Goal: Browse casually

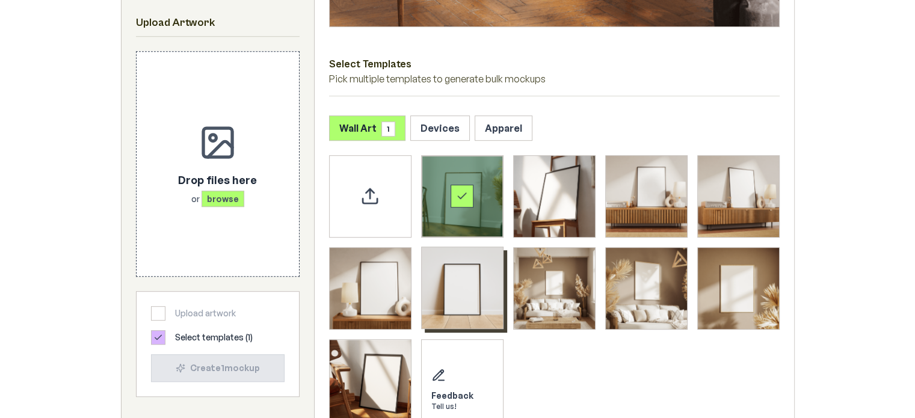
scroll to position [601, 0]
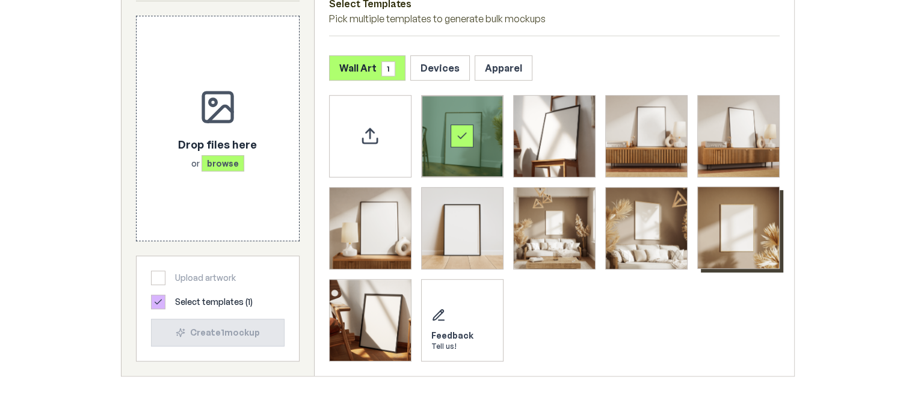
click at [765, 222] on img "Select template Framed Poster 9" at bounding box center [738, 227] width 81 height 81
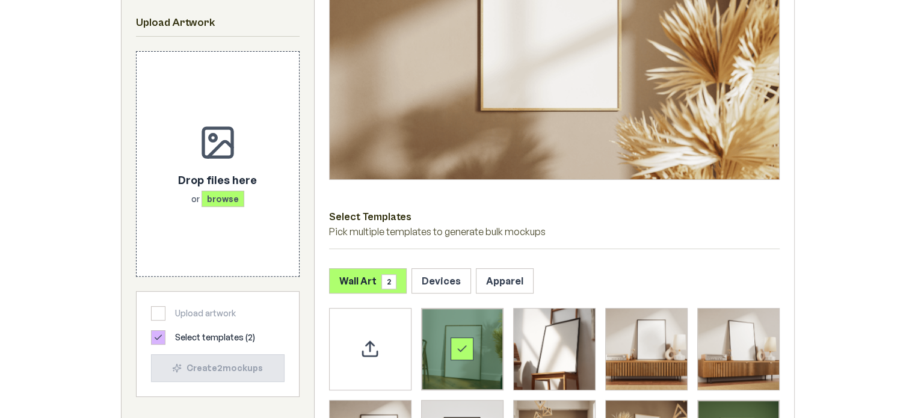
scroll to position [361, 0]
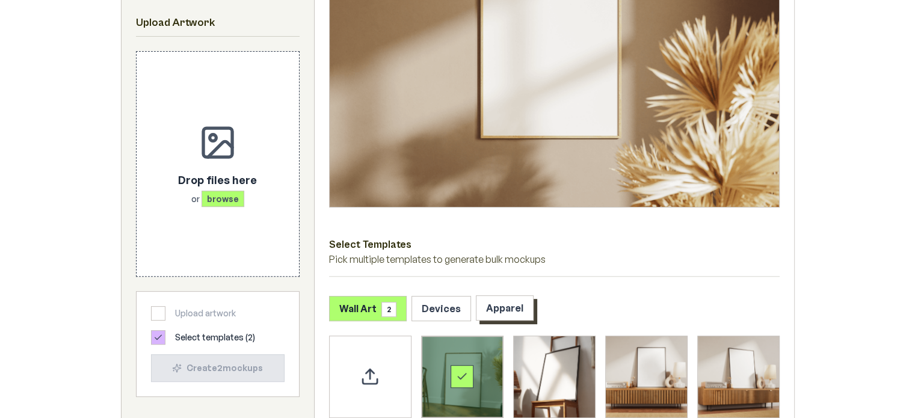
click at [508, 301] on button "Apparel" at bounding box center [505, 307] width 58 height 25
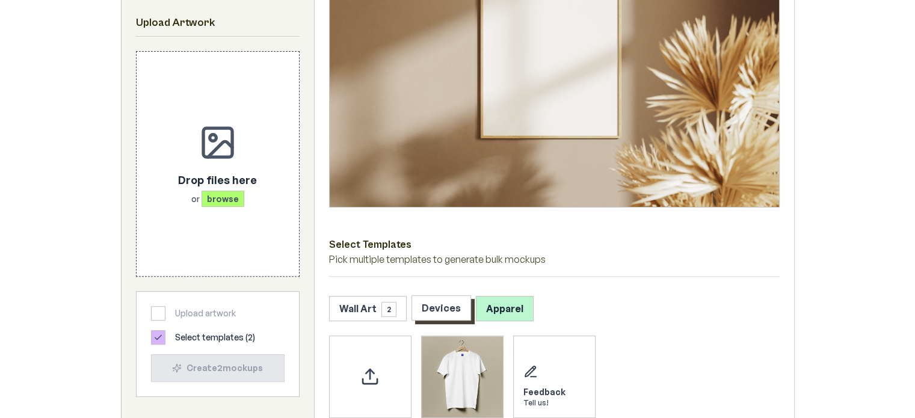
click at [444, 298] on button "Devices" at bounding box center [441, 307] width 60 height 25
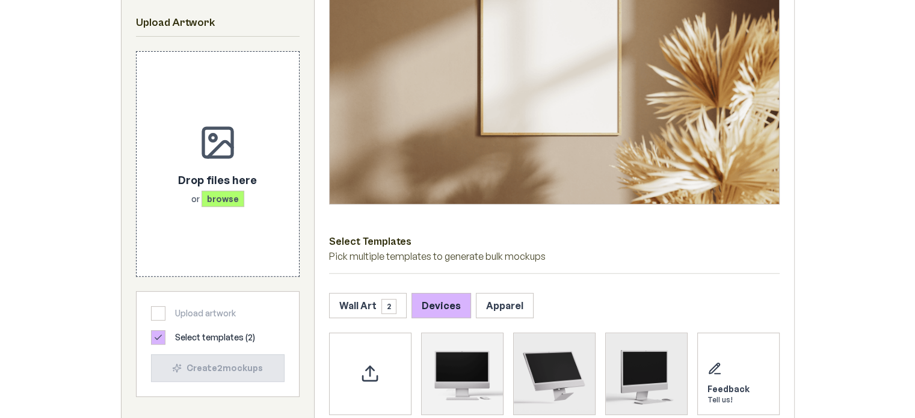
scroll to position [481, 0]
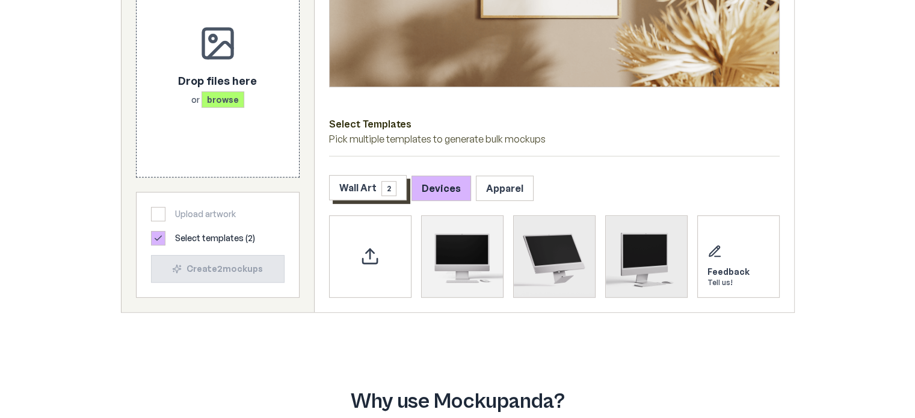
click at [358, 195] on button "Wall Art 2" at bounding box center [368, 187] width 78 height 25
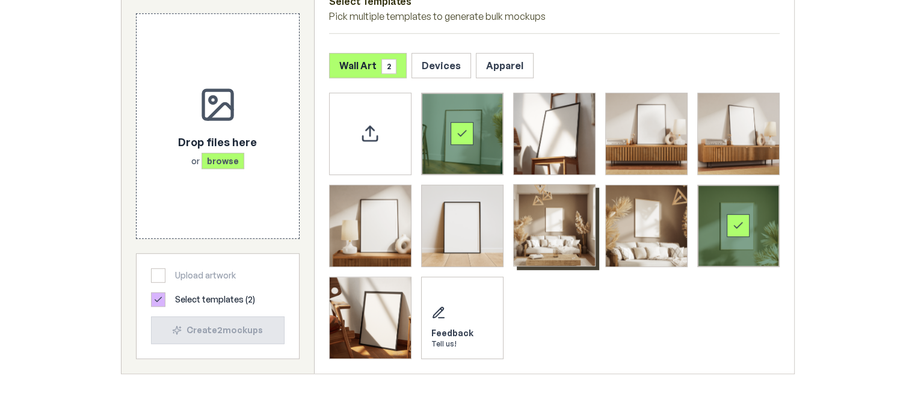
scroll to position [601, 0]
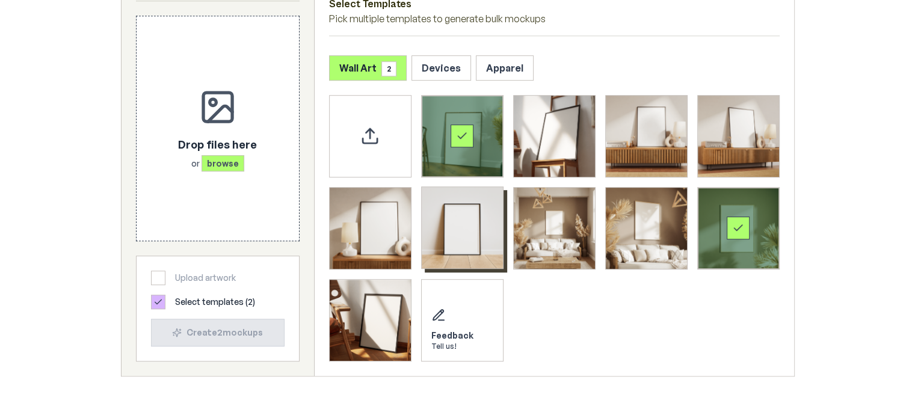
click at [479, 235] on img "Select template Framed Poster 6" at bounding box center [462, 227] width 81 height 81
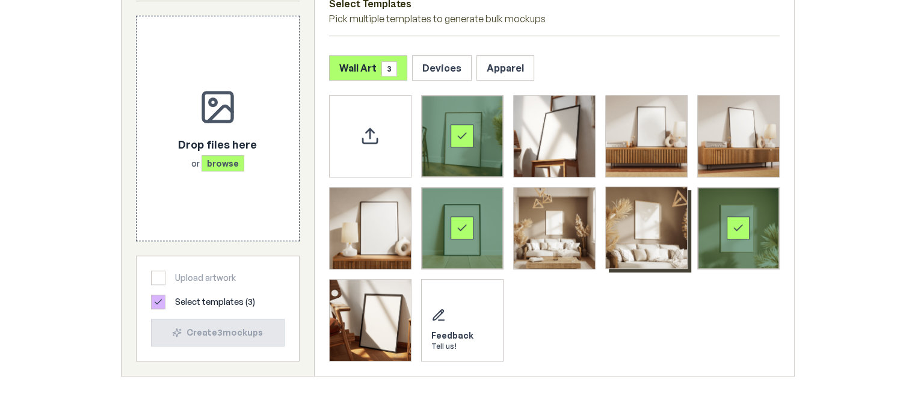
click at [662, 234] on img "Select template Framed Poster 8" at bounding box center [646, 227] width 81 height 81
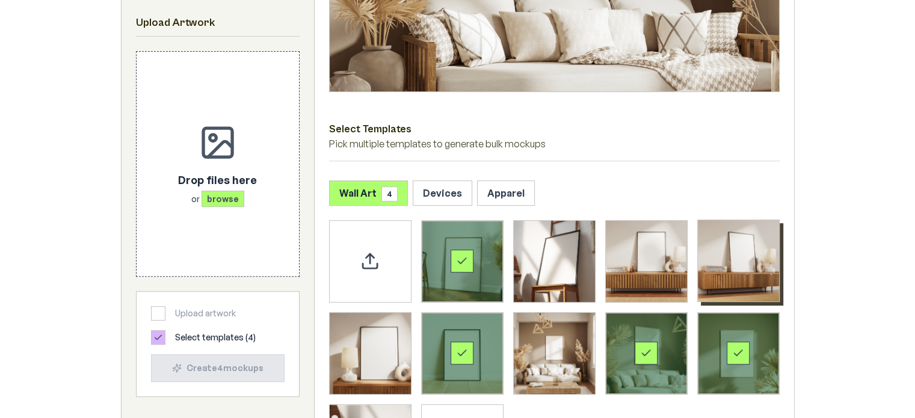
scroll to position [481, 0]
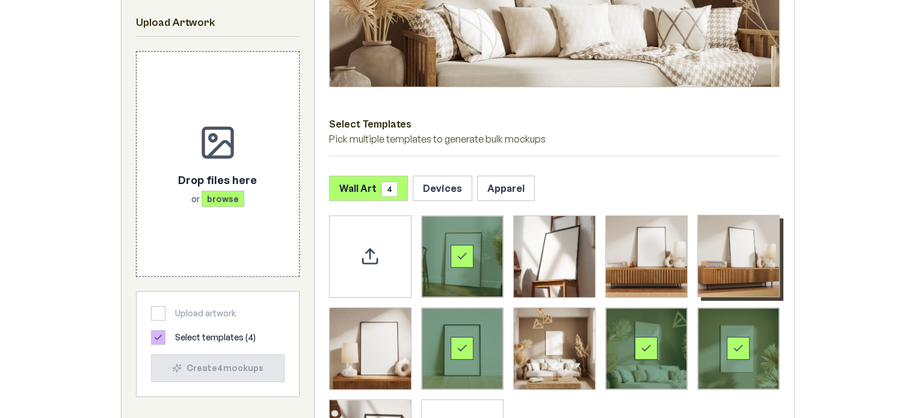
click at [758, 263] on img "Select template Framed Poster 4" at bounding box center [738, 255] width 81 height 81
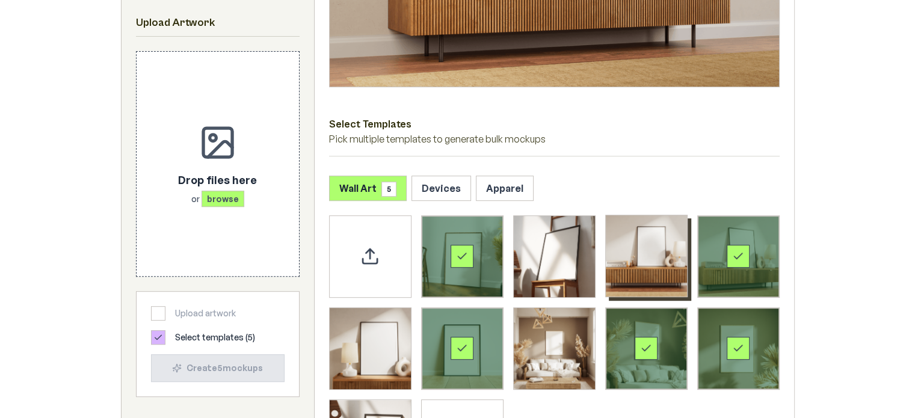
click at [647, 262] on img "Select template Framed Poster 3" at bounding box center [646, 255] width 81 height 81
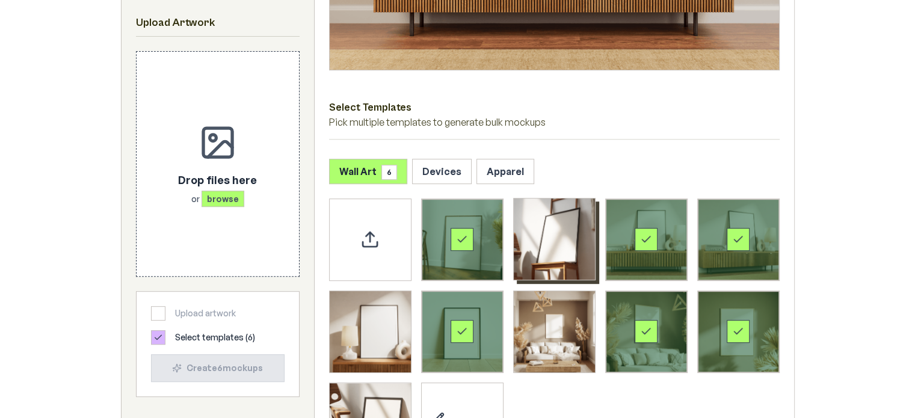
scroll to position [541, 0]
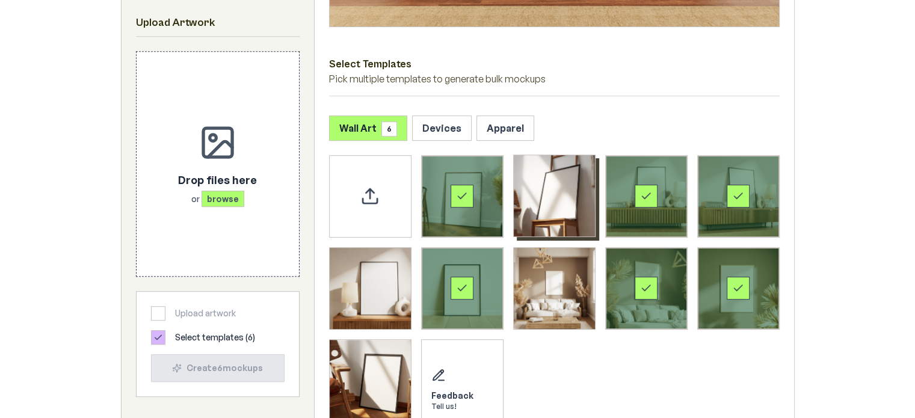
click at [566, 216] on img "Select template Framed Poster 2" at bounding box center [554, 195] width 81 height 81
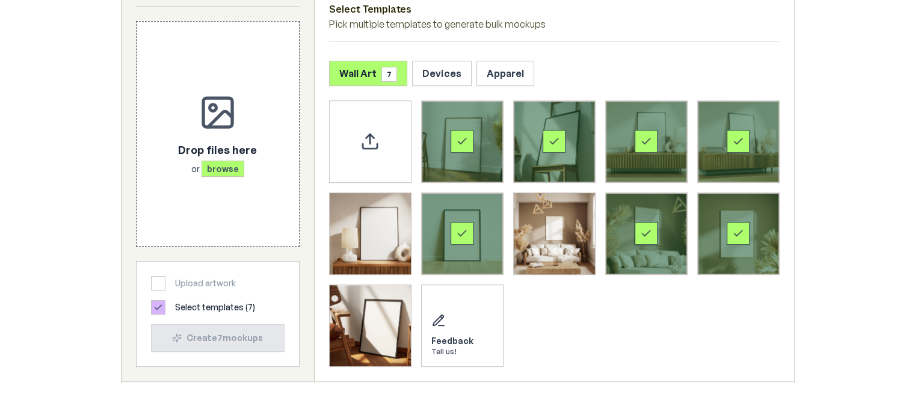
scroll to position [601, 0]
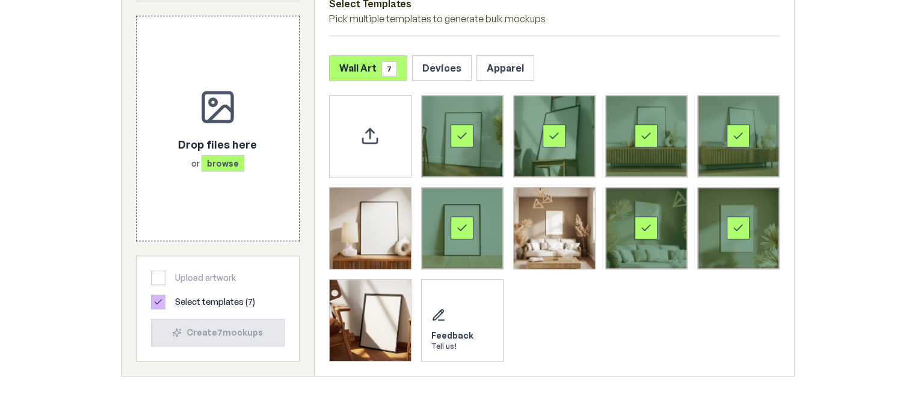
click at [568, 150] on div "Select template Framed Poster 2" at bounding box center [554, 136] width 81 height 81
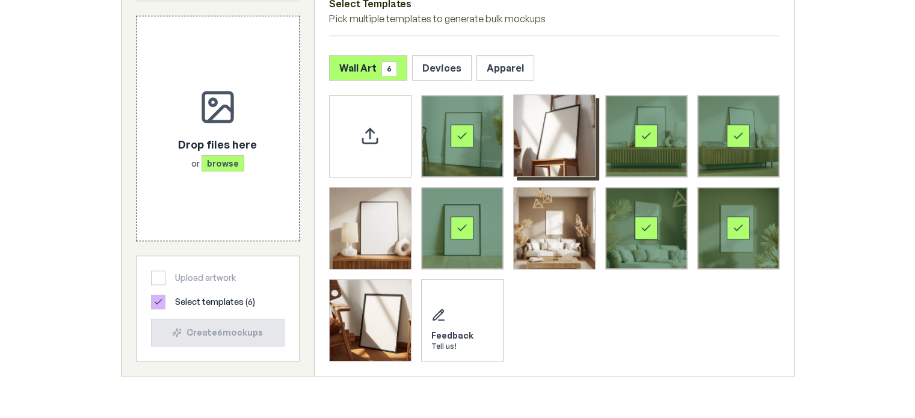
click at [651, 141] on icon "Select template Framed Poster 3" at bounding box center [646, 136] width 12 height 12
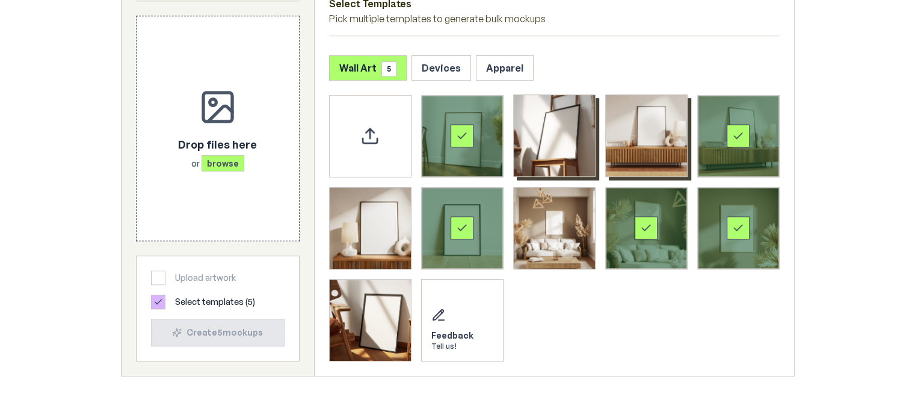
click at [749, 141] on div "Select template Framed Poster 4" at bounding box center [738, 136] width 81 height 81
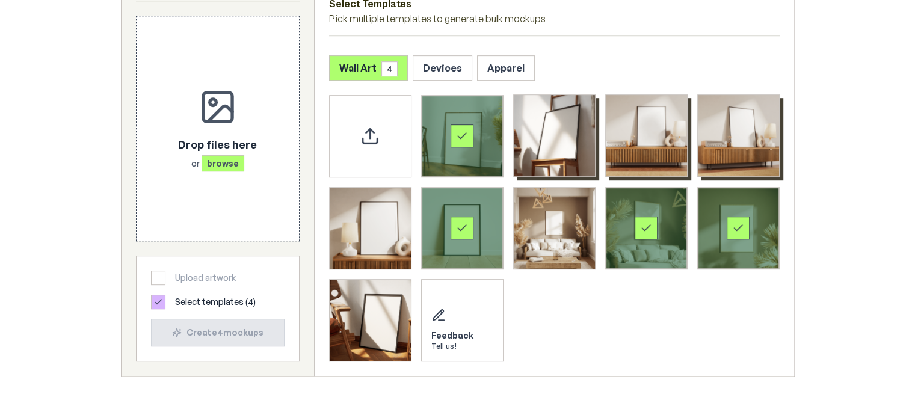
click at [462, 238] on div "Select template Framed Poster 6" at bounding box center [462, 228] width 23 height 23
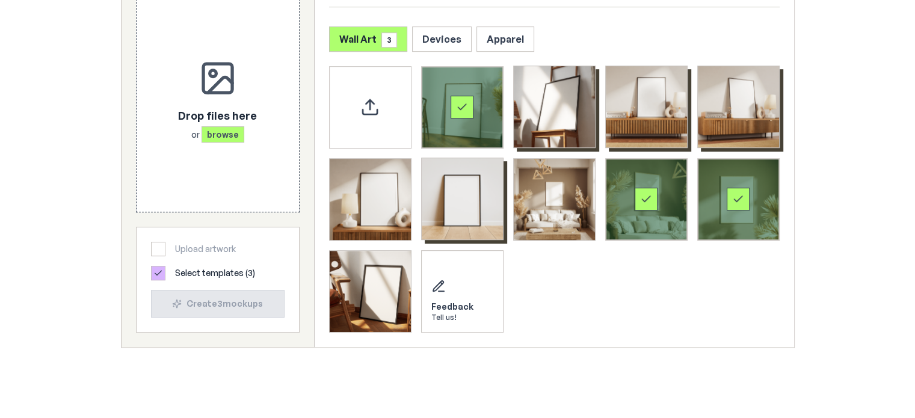
scroll to position [662, 0]
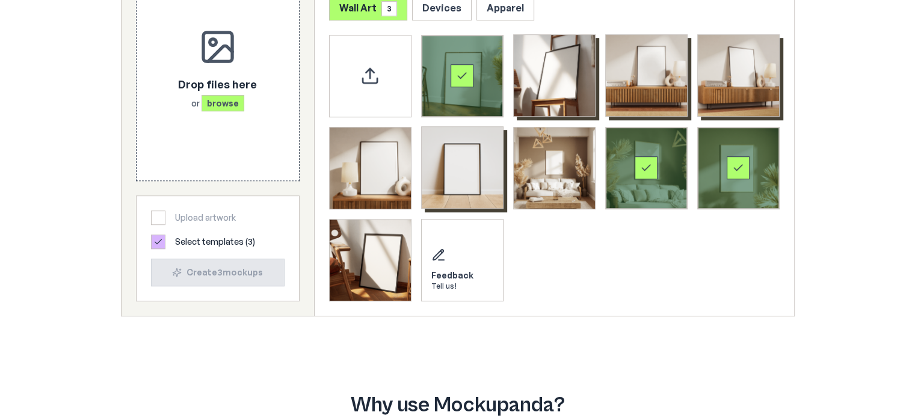
click at [659, 175] on div "Select template Framed Poster 8" at bounding box center [646, 168] width 81 height 81
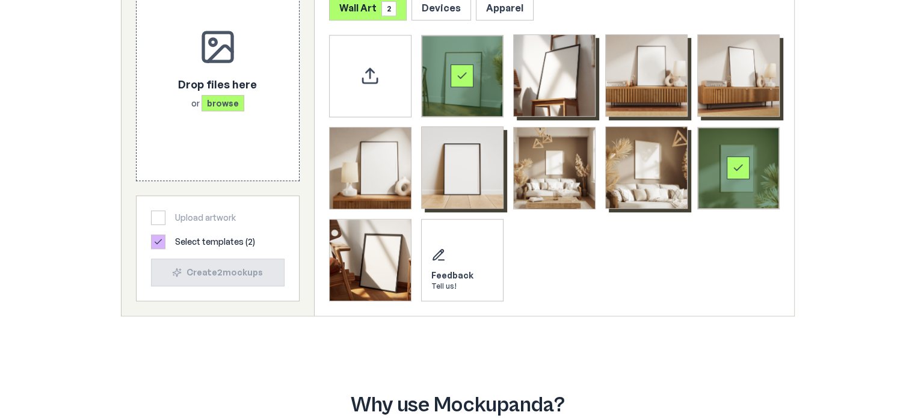
click at [734, 179] on div "Select template Framed Poster 9" at bounding box center [738, 167] width 23 height 23
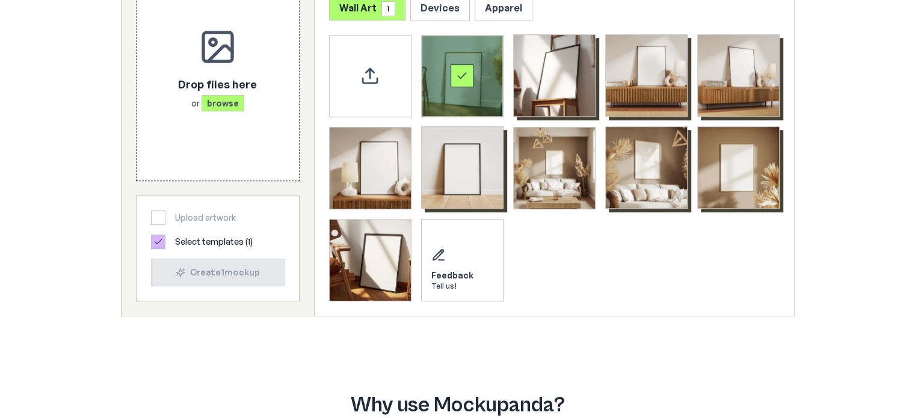
click at [731, 179] on img "Select template Framed Poster 9" at bounding box center [738, 167] width 81 height 81
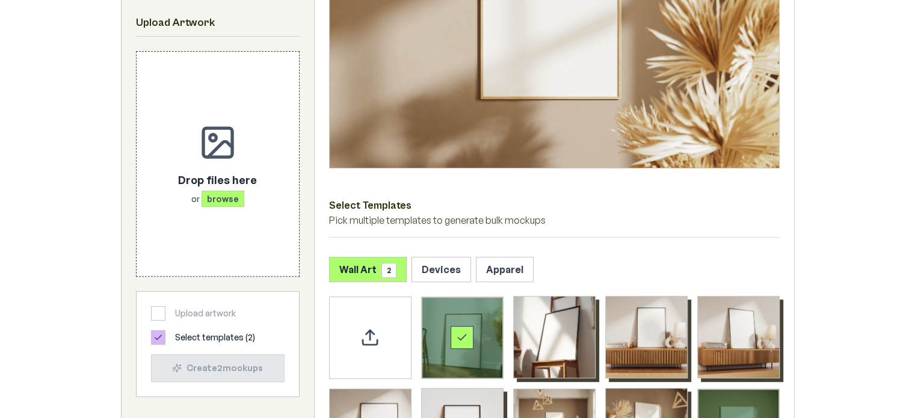
scroll to position [481, 0]
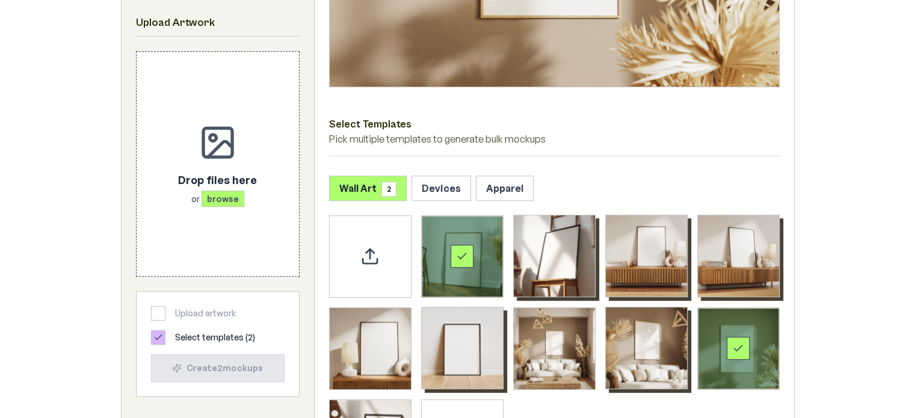
click at [752, 333] on div "Select template Framed Poster 9" at bounding box center [738, 348] width 81 height 81
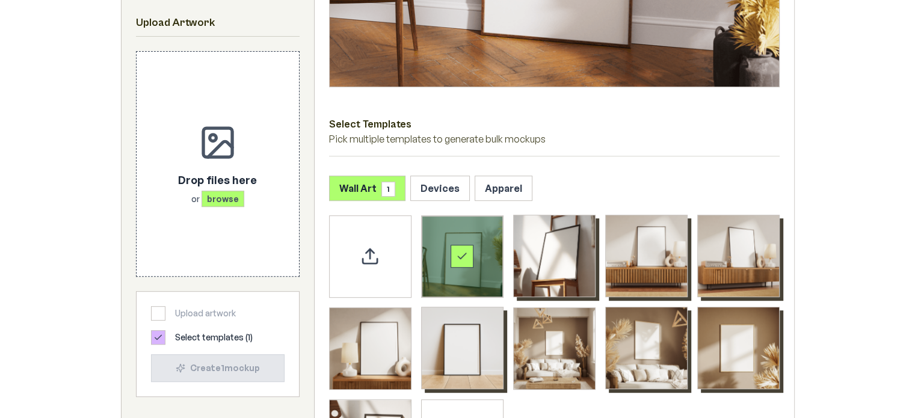
click at [467, 256] on icon "Select template Framed Poster" at bounding box center [462, 256] width 12 height 12
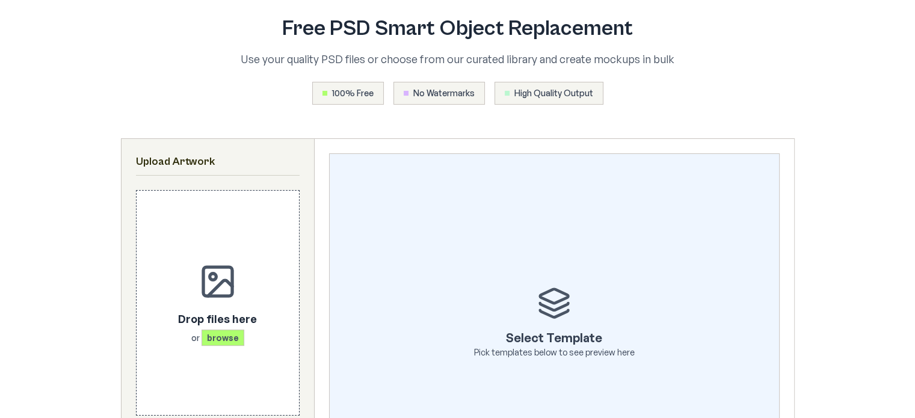
scroll to position [0, 0]
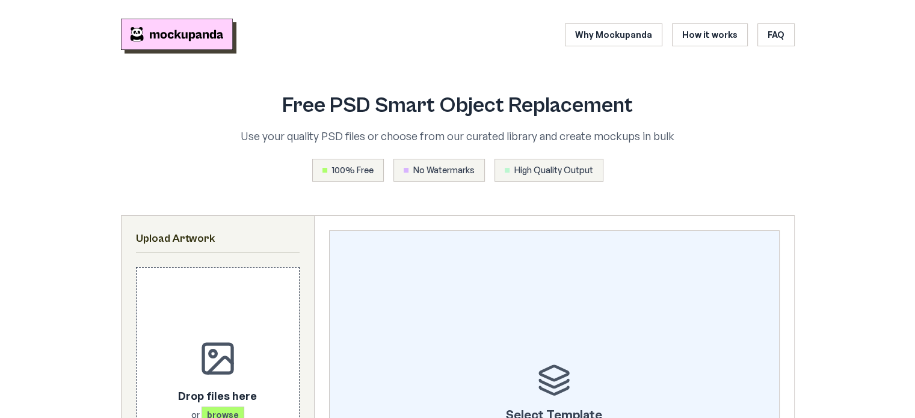
click at [183, 39] on img "Mockupanda home" at bounding box center [177, 34] width 112 height 31
click at [168, 26] on img "Mockupanda home" at bounding box center [177, 34] width 112 height 31
